Goal: Find specific page/section: Find specific page/section

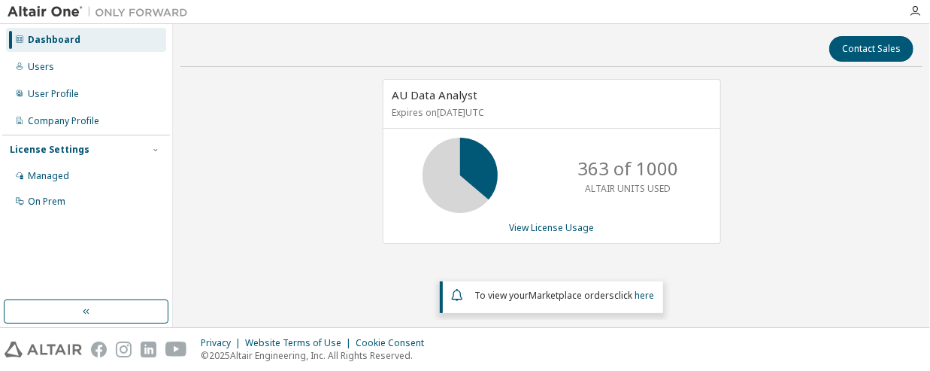
click at [720, 252] on div "AU Data Analyst Expires on September 28, 2026 UTC 363 of 1000 ALTAIR UNITS USED…" at bounding box center [551, 199] width 742 height 241
click at [43, 126] on div "Company Profile" at bounding box center [63, 121] width 71 height 12
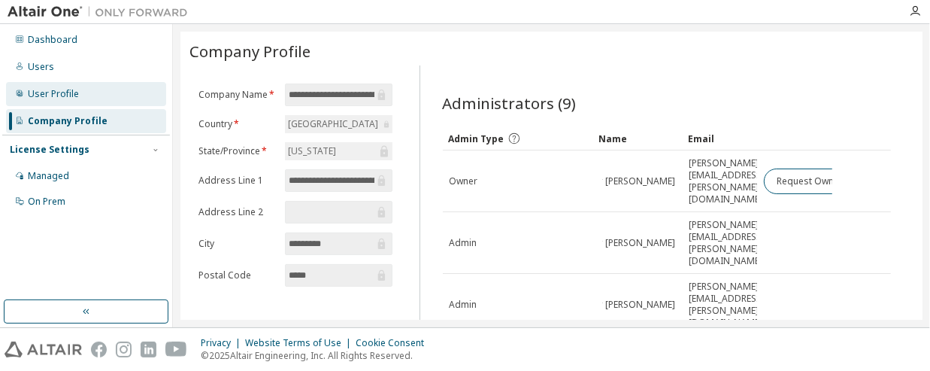
click at [54, 97] on div "User Profile" at bounding box center [53, 94] width 51 height 12
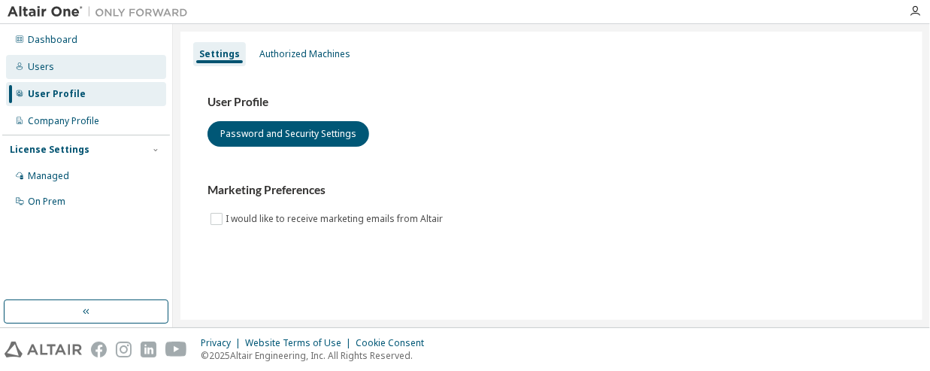
click at [90, 68] on div "Users" at bounding box center [86, 67] width 160 height 24
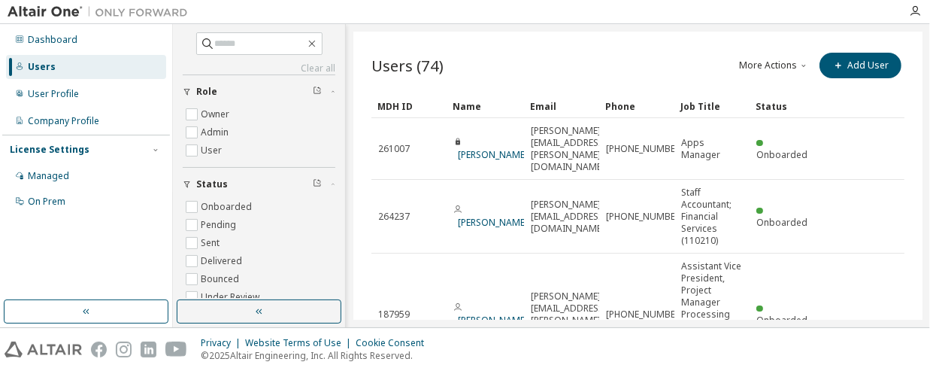
scroll to position [1, 0]
click at [776, 66] on button "More Actions" at bounding box center [774, 66] width 72 height 26
click at [785, 26] on div "Clear all Status Onboarded Pending Sent Delivered Bounced Under Review Revoked …" at bounding box center [551, 175] width 757 height 303
